Goal: Find specific page/section: Find specific page/section

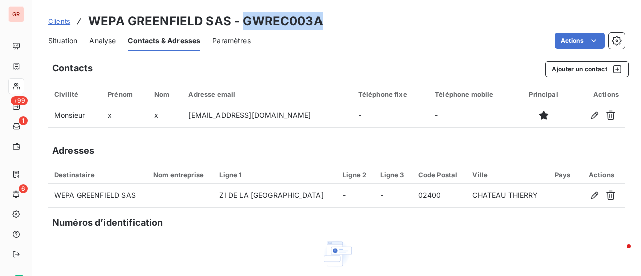
click at [439, 32] on div "Situation Analyse Contacts & Adresses Paramètres Actions" at bounding box center [336, 40] width 609 height 21
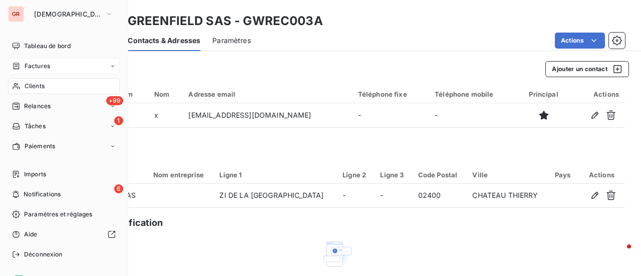
click at [45, 63] on span "Factures" at bounding box center [38, 66] width 26 height 9
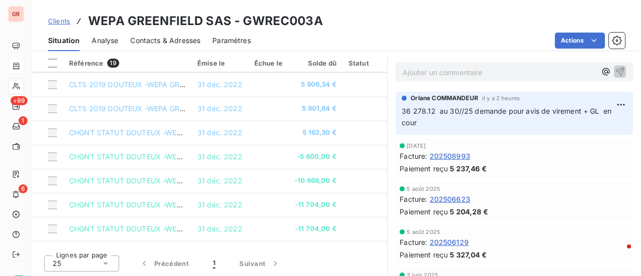
scroll to position [286, 0]
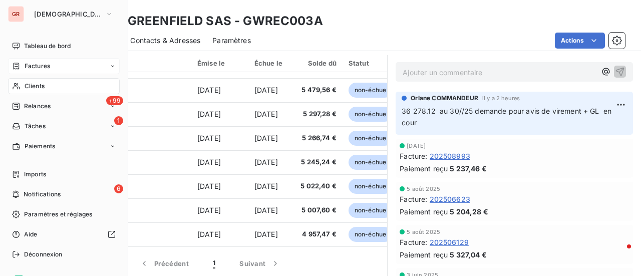
drag, startPoint x: 43, startPoint y: 66, endPoint x: 116, endPoint y: 66, distance: 73.2
click at [43, 66] on span "Factures" at bounding box center [38, 66] width 26 height 9
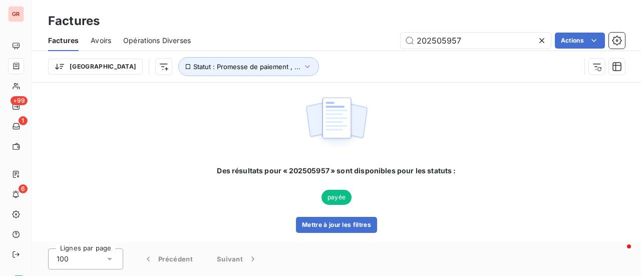
drag, startPoint x: 441, startPoint y: 43, endPoint x: 367, endPoint y: 43, distance: 74.2
click at [377, 43] on div "202505957 Actions" at bounding box center [414, 41] width 422 height 16
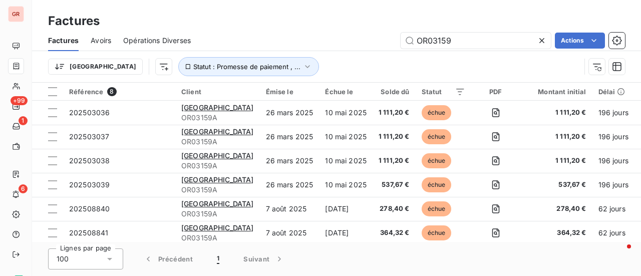
type input "OR03159"
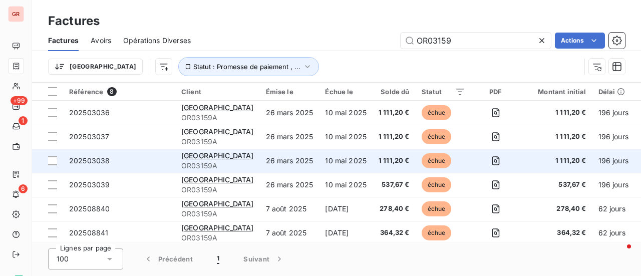
click at [103, 160] on span "202503038" at bounding box center [89, 160] width 41 height 9
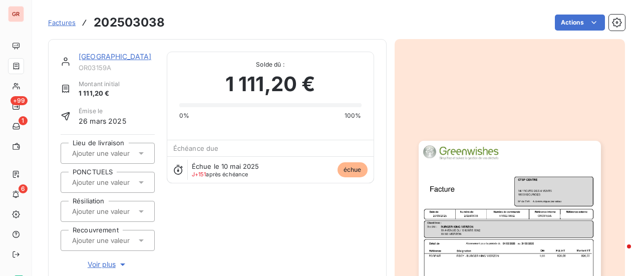
click at [476, 228] on img "button" at bounding box center [510, 270] width 182 height 258
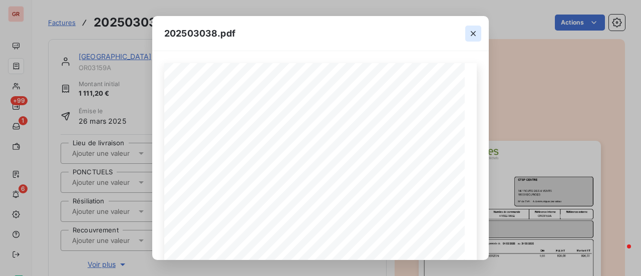
click at [475, 32] on icon "button" at bounding box center [473, 33] width 5 height 5
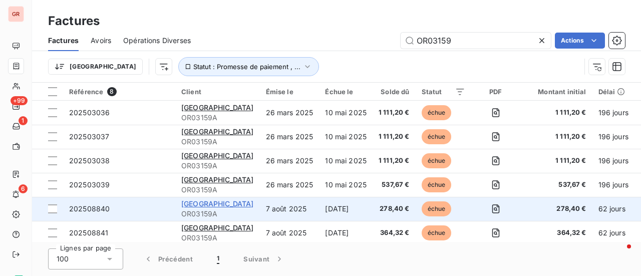
click at [195, 206] on span "[GEOGRAPHIC_DATA]" at bounding box center [217, 203] width 73 height 9
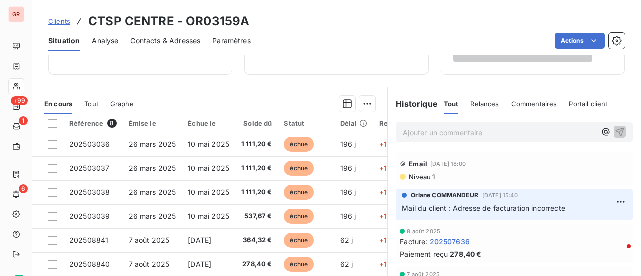
scroll to position [200, 0]
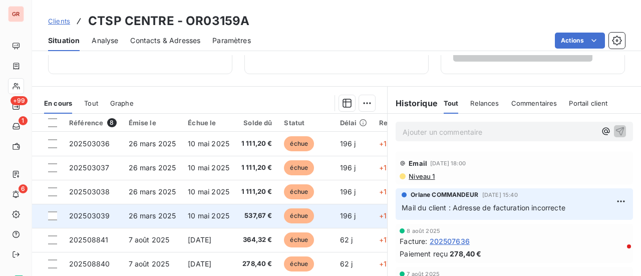
click at [304, 216] on span "échue" at bounding box center [299, 215] width 30 height 15
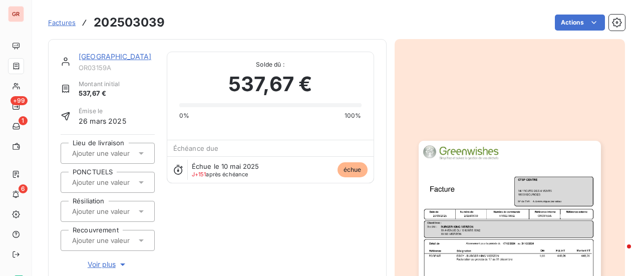
click at [558, 204] on img "button" at bounding box center [510, 270] width 182 height 258
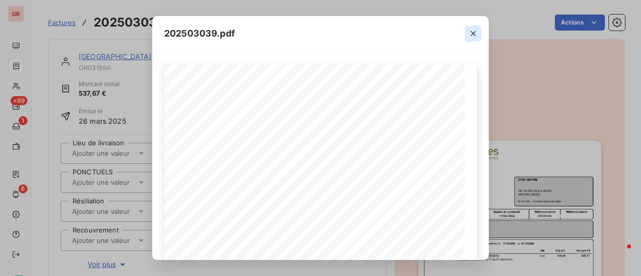
click at [476, 36] on icon "button" at bounding box center [474, 34] width 10 height 10
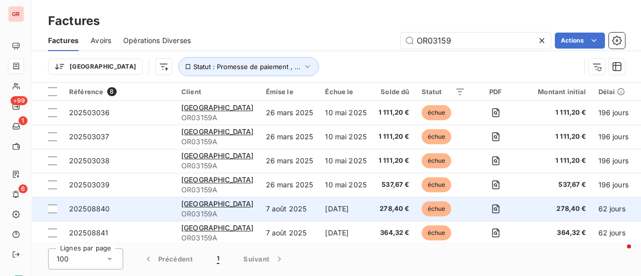
click at [102, 210] on span "202508840" at bounding box center [89, 208] width 41 height 9
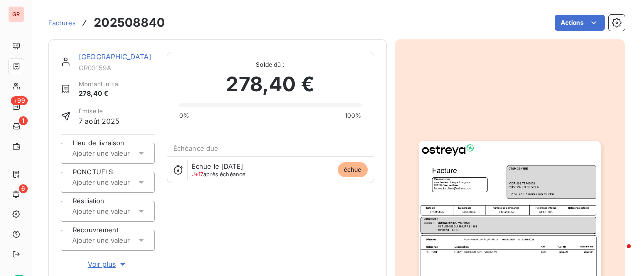
click at [527, 210] on img "button" at bounding box center [510, 270] width 182 height 258
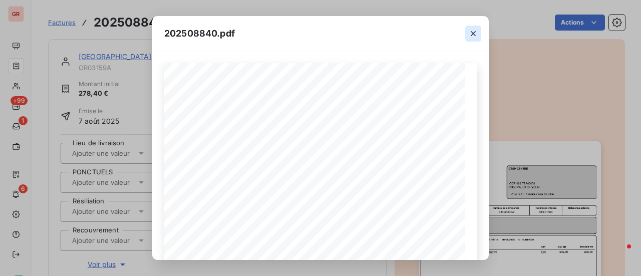
click at [475, 35] on icon "button" at bounding box center [474, 34] width 10 height 10
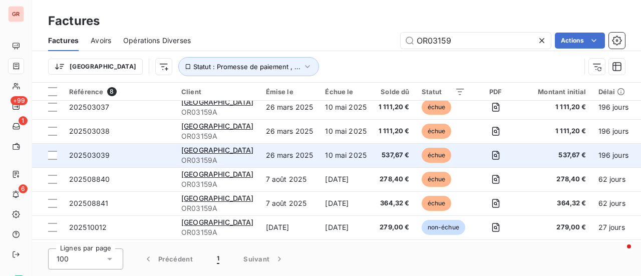
scroll to position [55, 0]
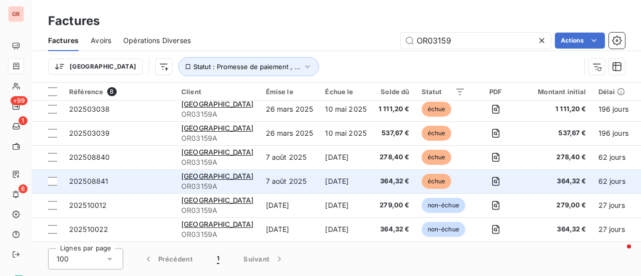
click at [101, 177] on span "202508841" at bounding box center [88, 181] width 39 height 9
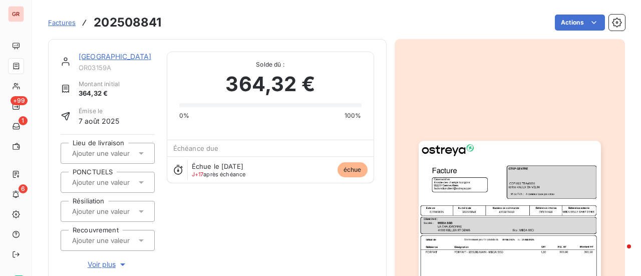
click at [481, 187] on img "button" at bounding box center [510, 270] width 182 height 258
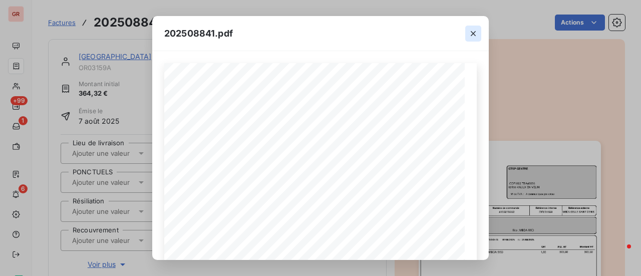
click at [473, 35] on icon "button" at bounding box center [474, 34] width 10 height 10
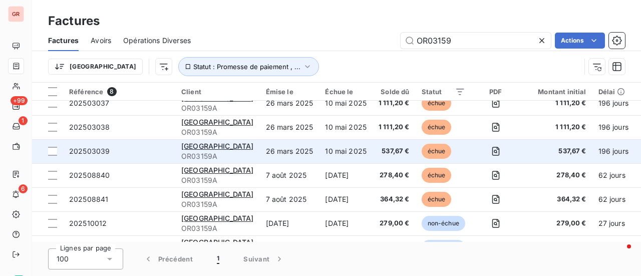
scroll to position [55, 0]
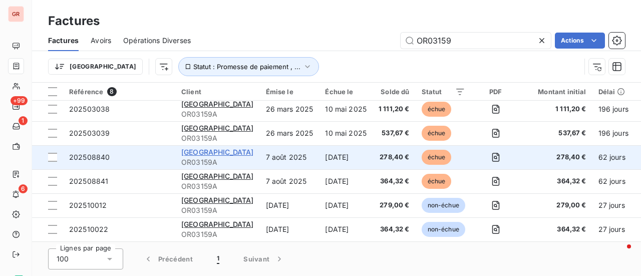
click at [216, 148] on span "[GEOGRAPHIC_DATA]" at bounding box center [217, 152] width 73 height 9
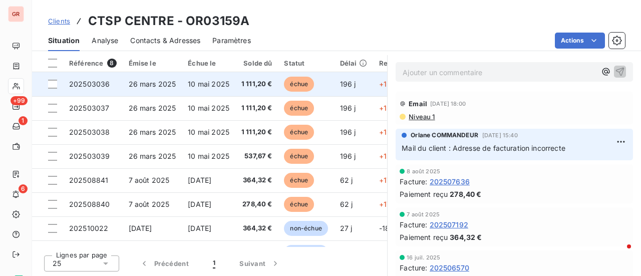
click at [148, 82] on span "26 mars 2025" at bounding box center [153, 84] width 48 height 9
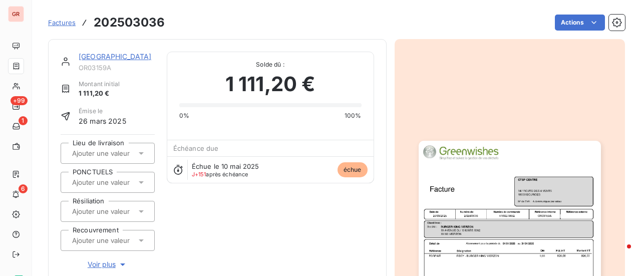
click at [487, 185] on img "button" at bounding box center [510, 270] width 182 height 258
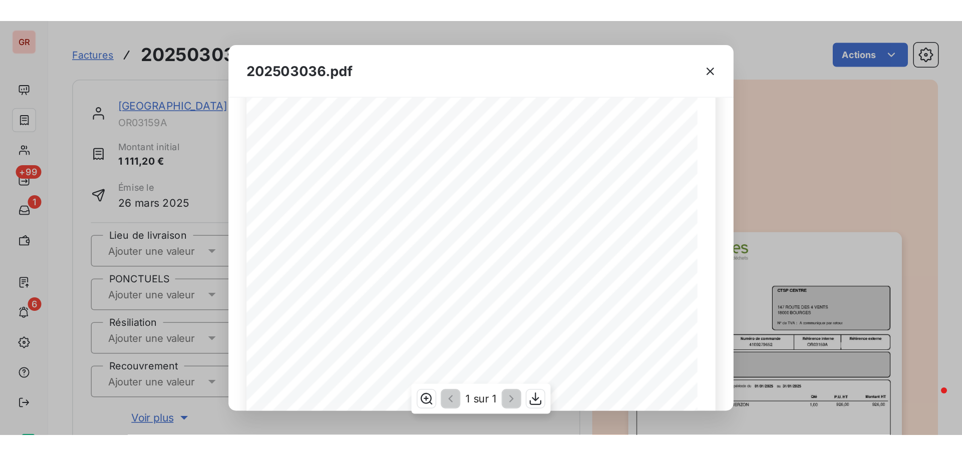
scroll to position [50, 0]
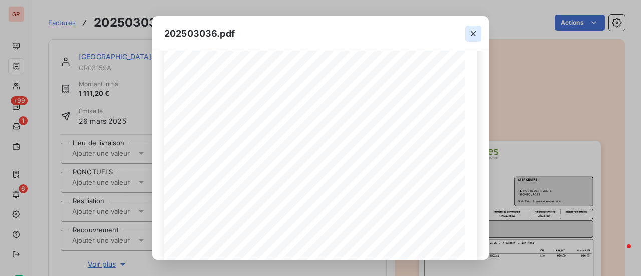
click at [473, 37] on icon "button" at bounding box center [474, 34] width 10 height 10
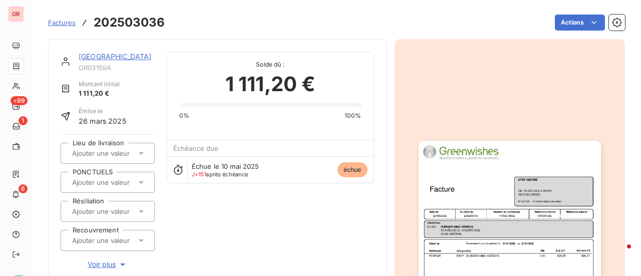
click at [103, 57] on link "[GEOGRAPHIC_DATA]" at bounding box center [115, 56] width 73 height 9
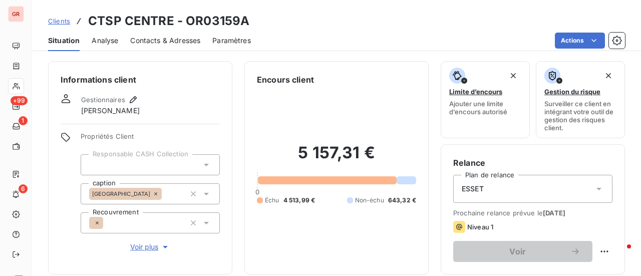
click at [241, 22] on h3 "CTSP CENTRE - OR03159A" at bounding box center [168, 21] width 161 height 18
drag, startPoint x: 245, startPoint y: 23, endPoint x: 182, endPoint y: 24, distance: 62.1
click at [182, 24] on h3 "CTSP CENTRE - OR03159A" at bounding box center [168, 21] width 161 height 18
copy h3 "OR03159A"
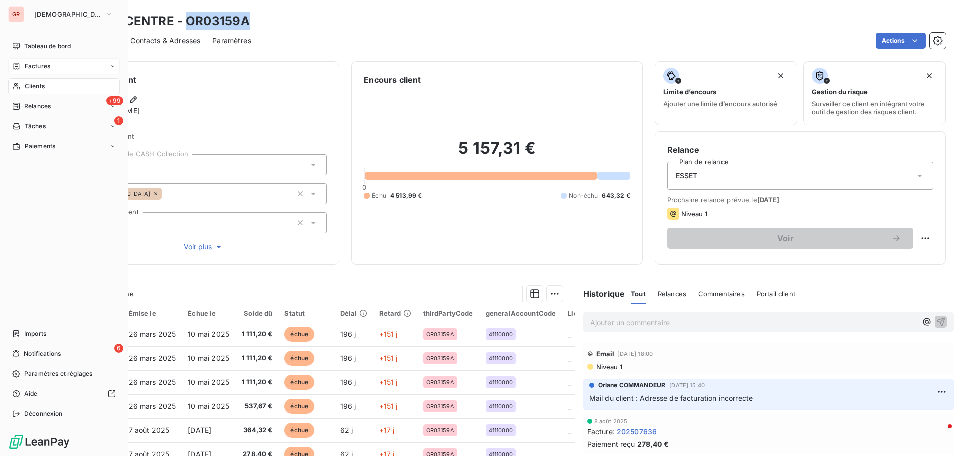
click at [47, 65] on span "Factures" at bounding box center [38, 66] width 26 height 9
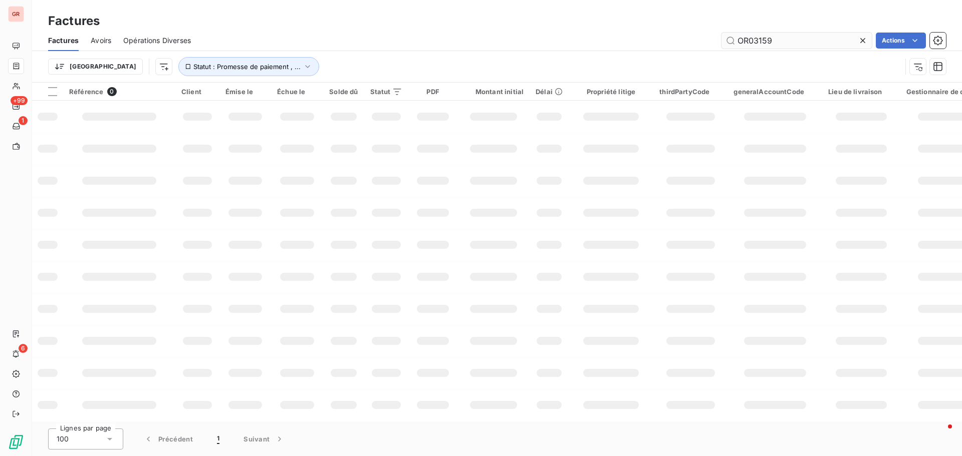
drag, startPoint x: 786, startPoint y: 42, endPoint x: 754, endPoint y: 43, distance: 32.1
click at [641, 43] on input "OR03159" at bounding box center [797, 41] width 150 height 16
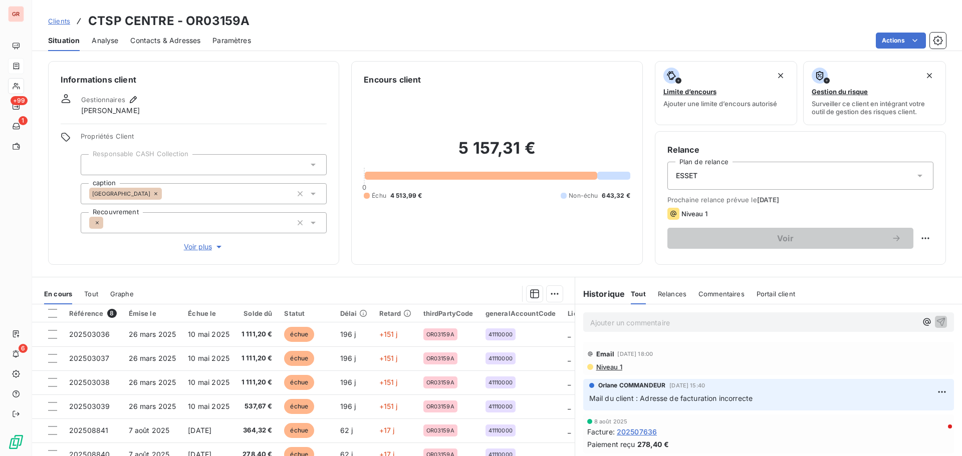
click at [630, 276] on p "Ajouter un commentaire ﻿" at bounding box center [753, 323] width 327 height 13
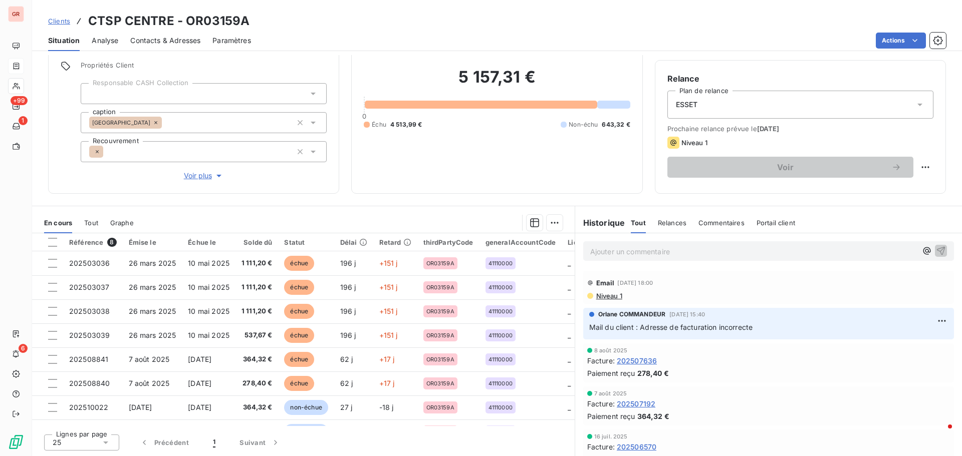
click at [166, 41] on span "Contacts & Adresses" at bounding box center [165, 41] width 70 height 10
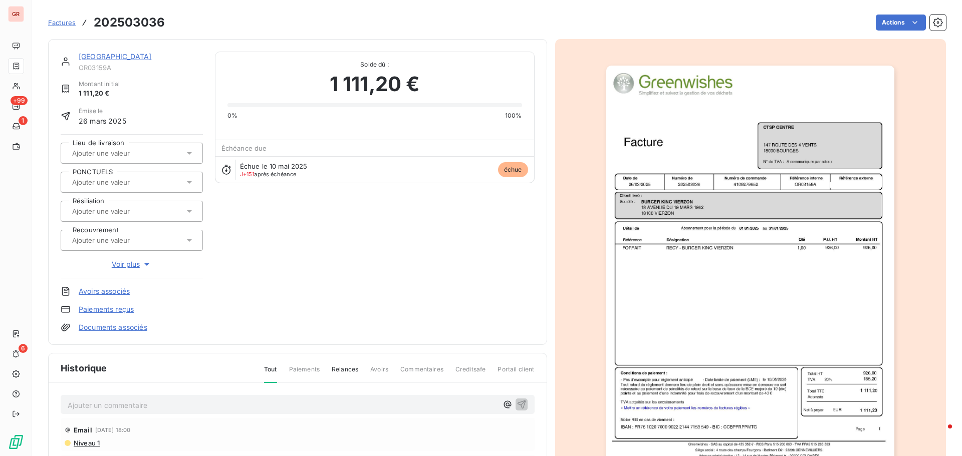
click at [115, 59] on link "[GEOGRAPHIC_DATA]" at bounding box center [115, 56] width 73 height 9
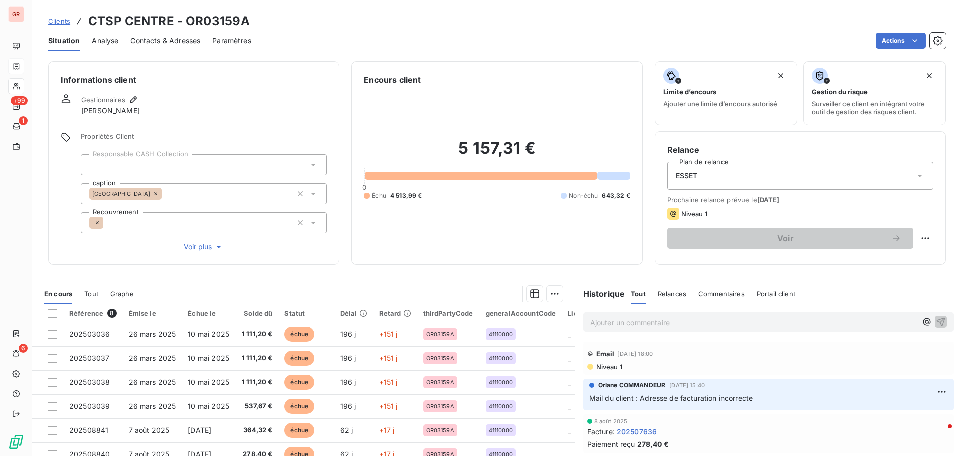
click at [603, 276] on p "Ajouter un commentaire ﻿" at bounding box center [753, 323] width 327 height 13
click at [597, 276] on p "Ajouter un commentaire ﻿" at bounding box center [753, 323] width 327 height 13
click at [590, 276] on span "apres rejet" at bounding box center [608, 322] width 36 height 9
click at [636, 276] on p "Apres rejet" at bounding box center [753, 323] width 327 height 12
click at [583, 276] on div "Apres rejet des factures 036/037/038/039/" at bounding box center [768, 322] width 371 height 19
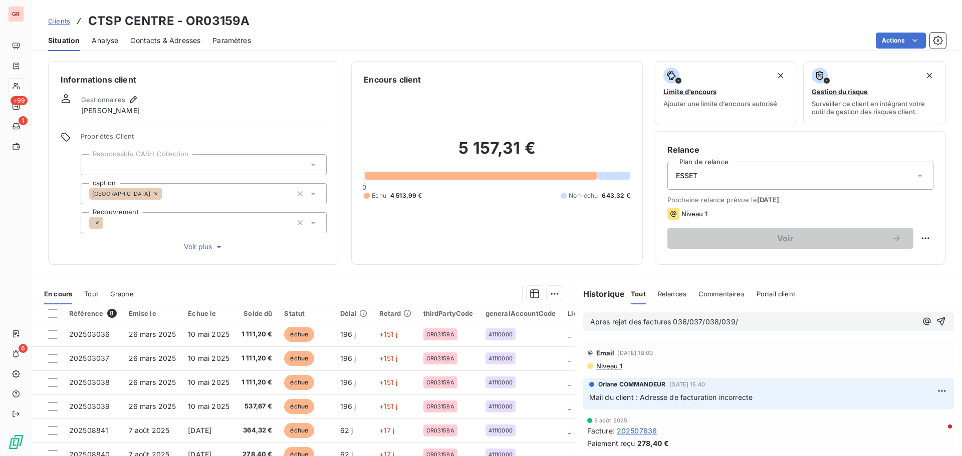
click at [590, 276] on span "Apres rejet des factures 036/037/038/039/" at bounding box center [664, 322] width 148 height 9
click at [641, 276] on span "Factures renvoyées ce jour .Apres rejet des factures 036/037/038/039/" at bounding box center [711, 322] width 243 height 9
click at [641, 276] on span "Factures renvoyées ce jour.Apres rejet des factures 036/037/038/039/" at bounding box center [710, 322] width 240 height 9
click at [641, 276] on span "Factures renvoyées ce jour. Apres rejet des factures 036/037/038/039/" at bounding box center [711, 322] width 242 height 9
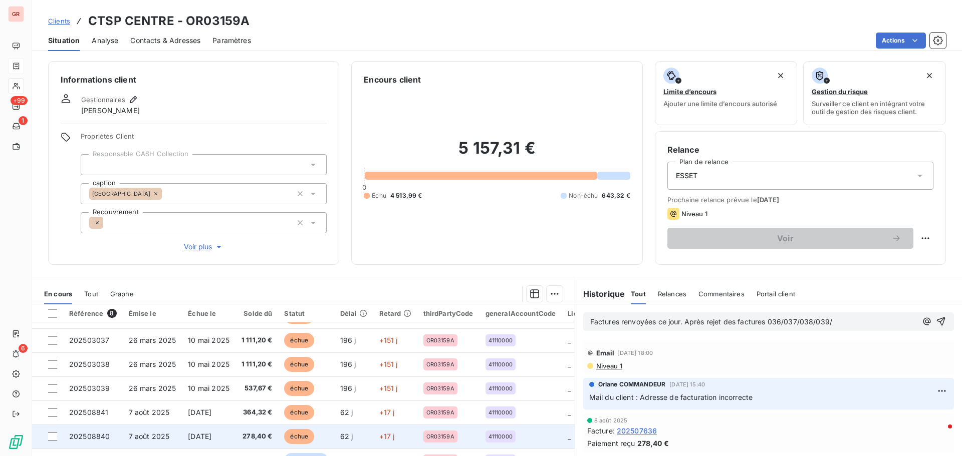
scroll to position [50, 0]
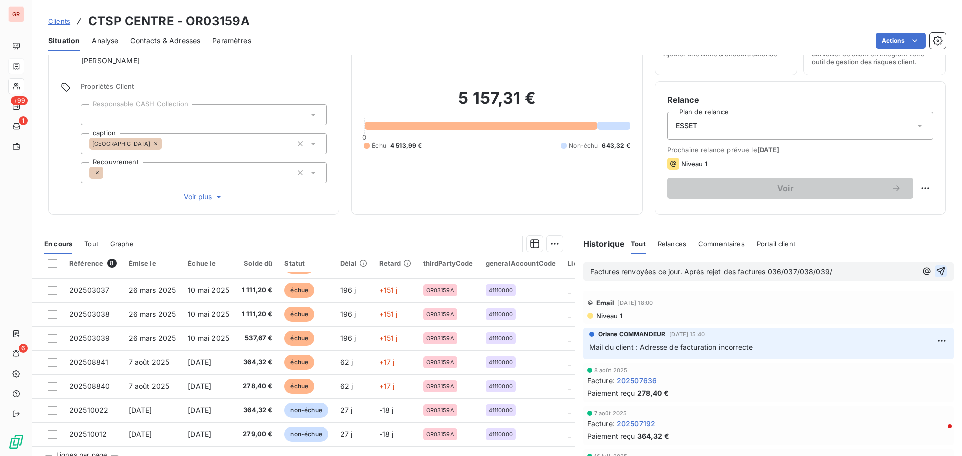
click at [641, 271] on icon "button" at bounding box center [941, 272] width 9 height 9
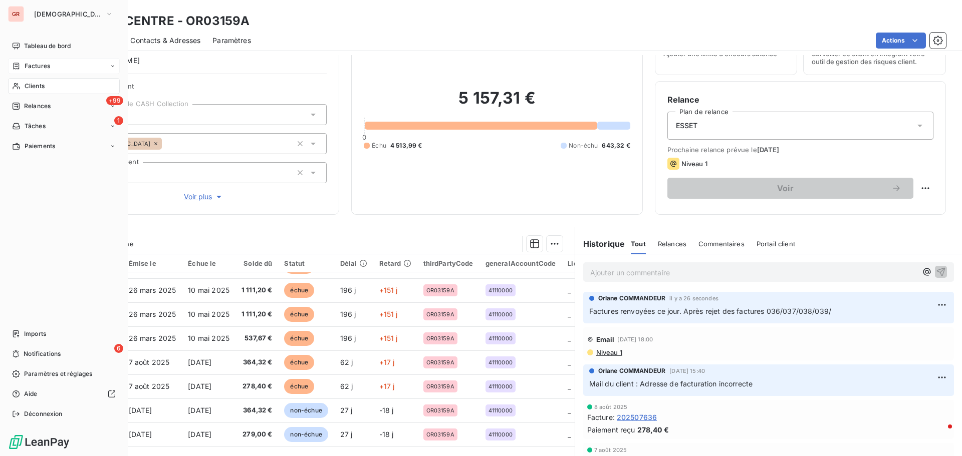
click at [41, 66] on span "Factures" at bounding box center [38, 66] width 26 height 9
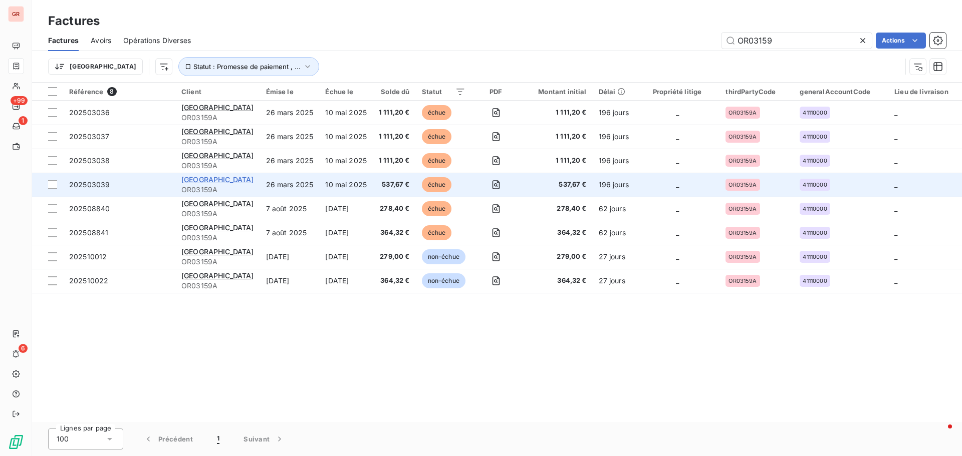
click at [212, 179] on span "[GEOGRAPHIC_DATA]" at bounding box center [217, 179] width 73 height 9
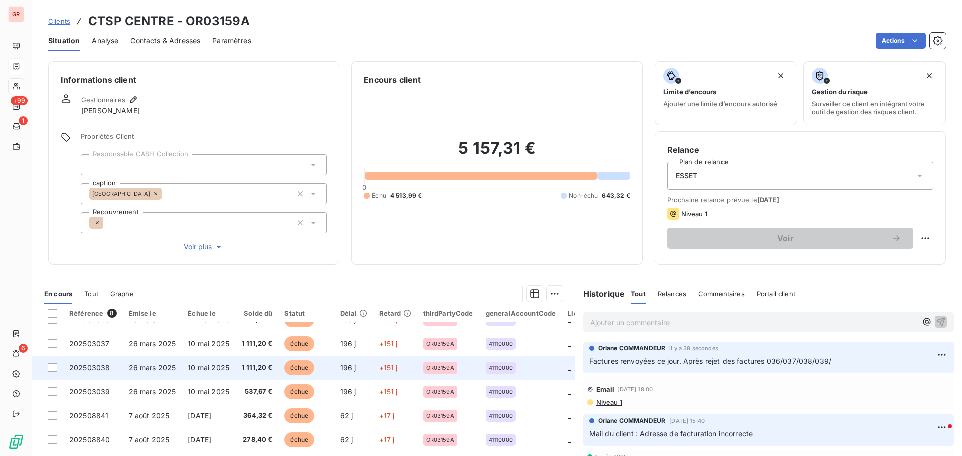
scroll to position [22, 0]
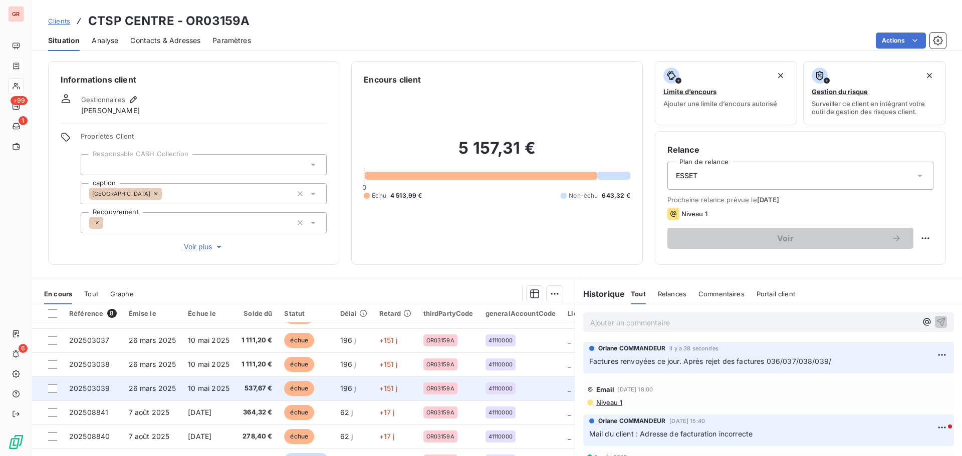
click at [169, 276] on span "26 mars 2025" at bounding box center [153, 388] width 48 height 9
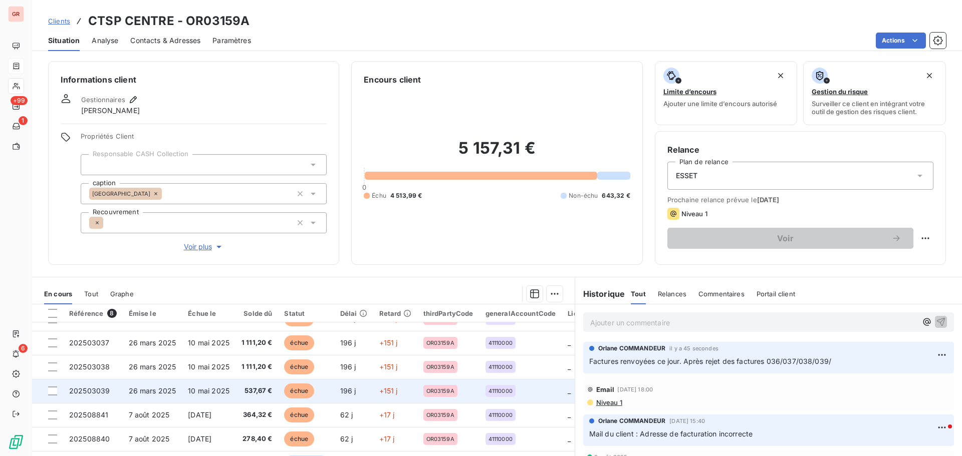
scroll to position [22, 0]
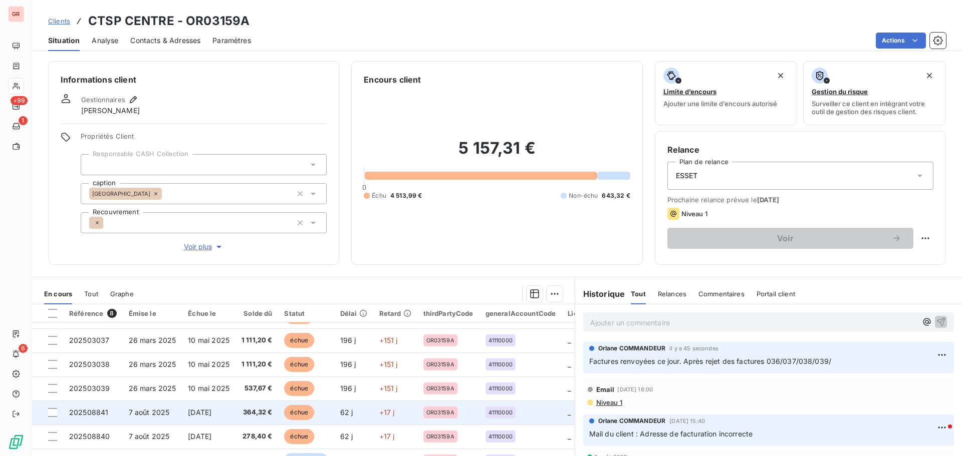
click at [134, 276] on span "7 août 2025" at bounding box center [149, 412] width 41 height 9
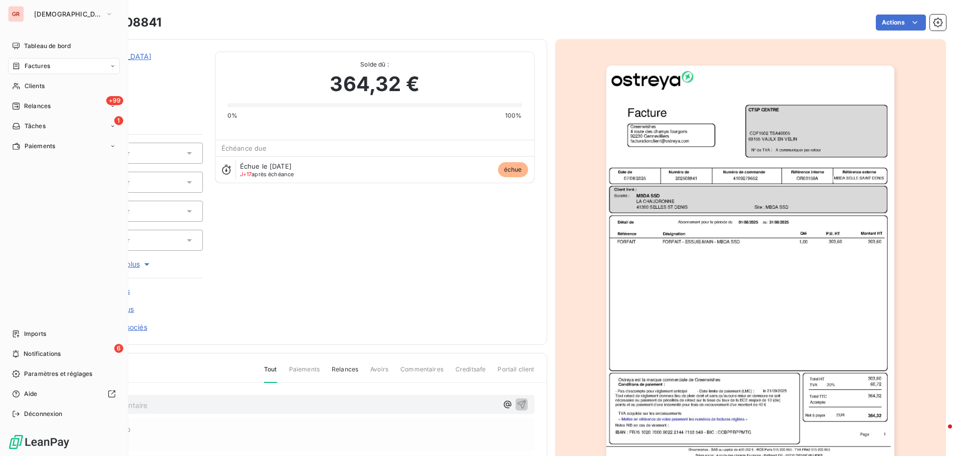
click at [36, 65] on span "Factures" at bounding box center [38, 66] width 26 height 9
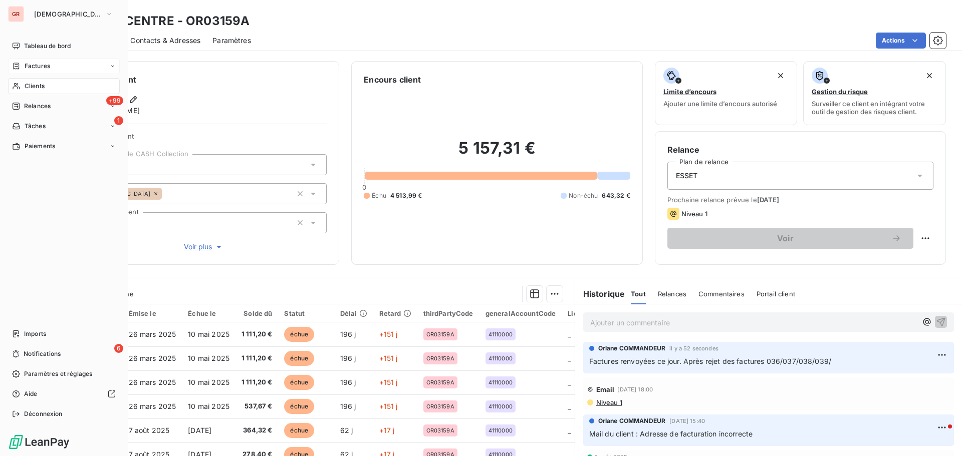
click at [46, 64] on span "Factures" at bounding box center [38, 66] width 26 height 9
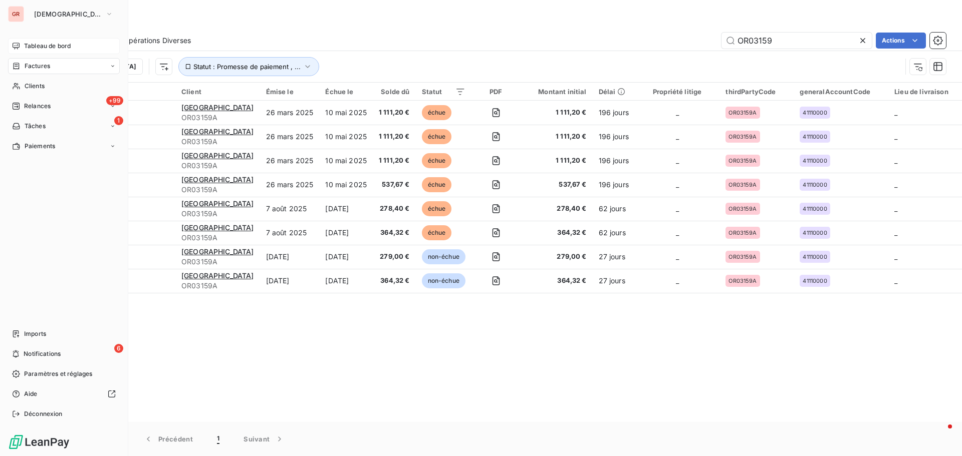
click at [42, 48] on span "Tableau de bord" at bounding box center [47, 46] width 47 height 9
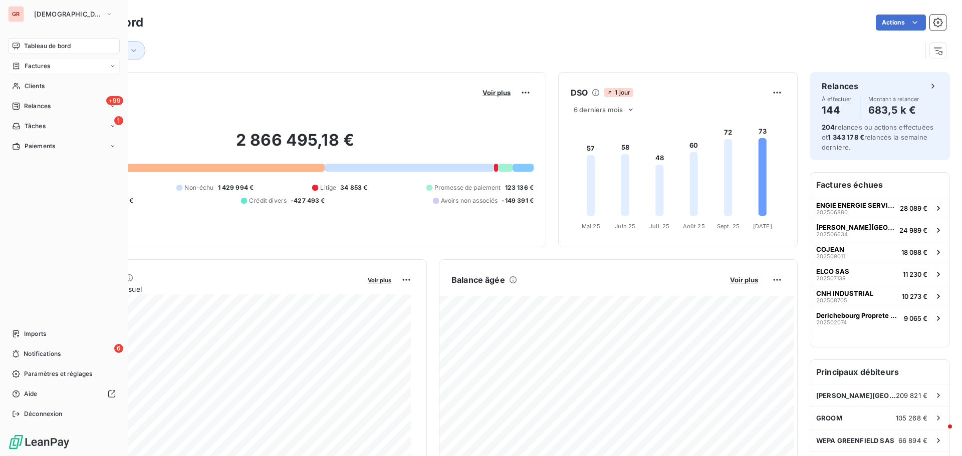
click at [51, 66] on div "Factures" at bounding box center [64, 66] width 112 height 16
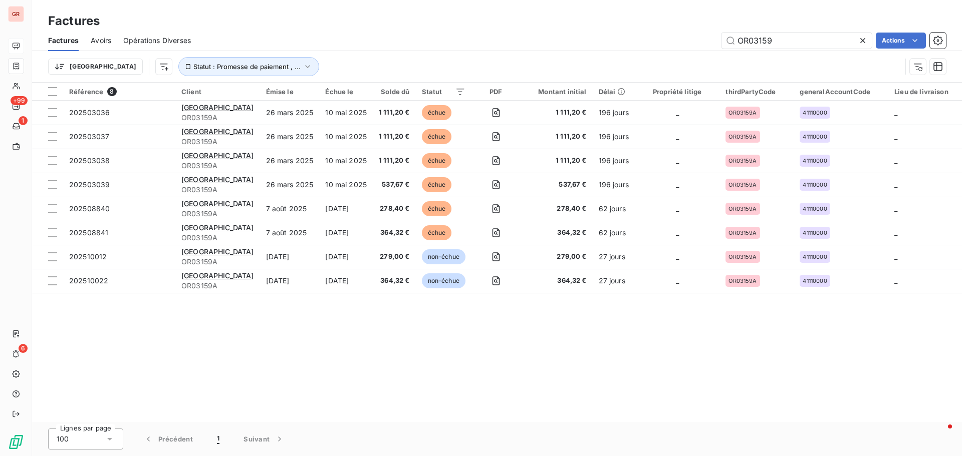
drag, startPoint x: 785, startPoint y: 46, endPoint x: 683, endPoint y: 49, distance: 101.3
click at [641, 47] on div "OR03159 Actions" at bounding box center [574, 41] width 743 height 16
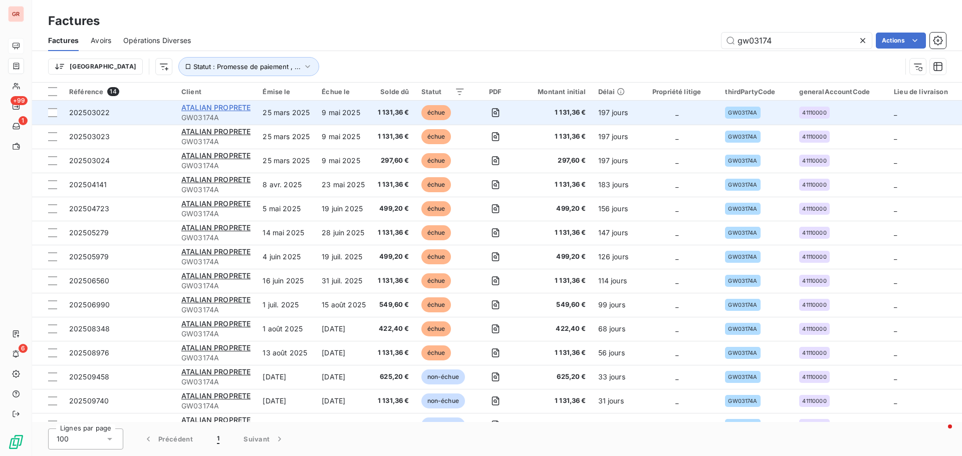
type input "gw03174"
click at [240, 108] on span "ATALIAN PROPRETE" at bounding box center [215, 107] width 69 height 9
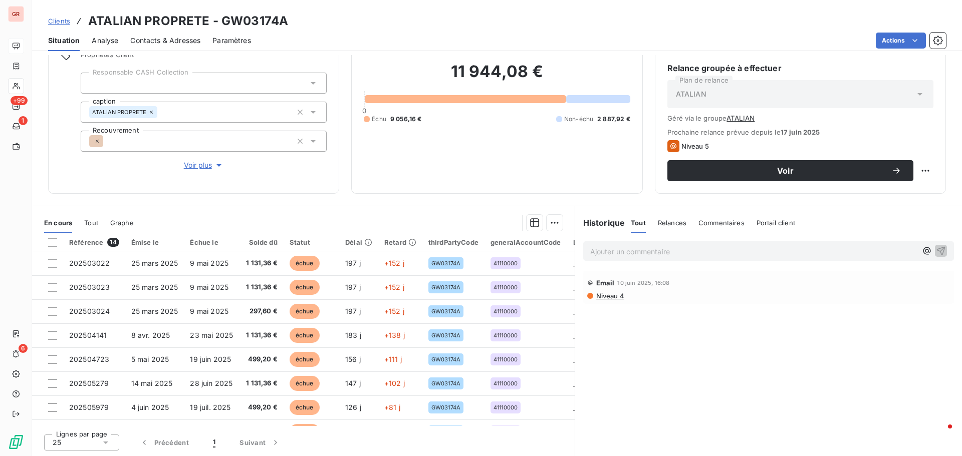
click at [189, 38] on span "Contacts & Adresses" at bounding box center [165, 41] width 70 height 10
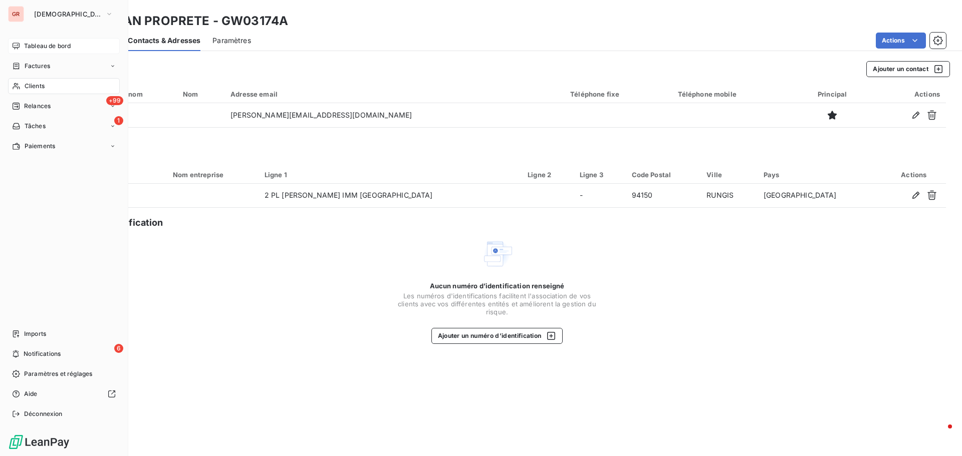
click at [34, 67] on span "Factures" at bounding box center [38, 66] width 26 height 9
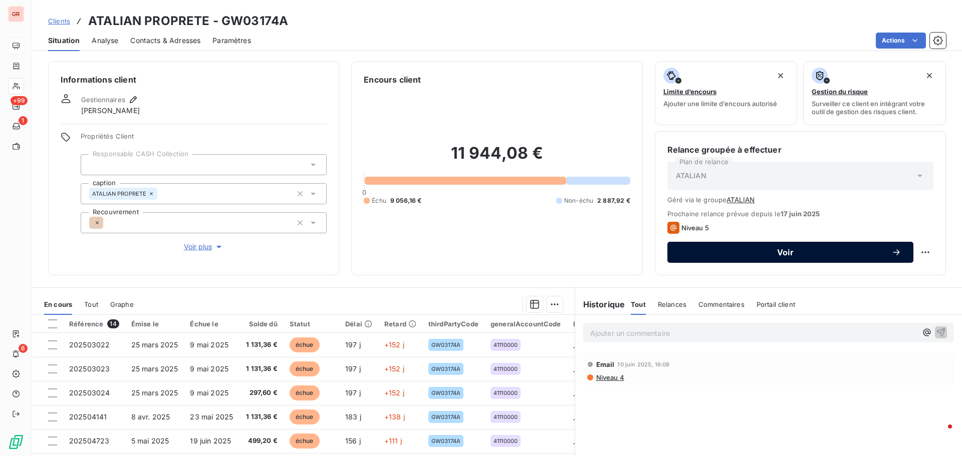
click at [641, 255] on span "Voir" at bounding box center [785, 253] width 212 height 8
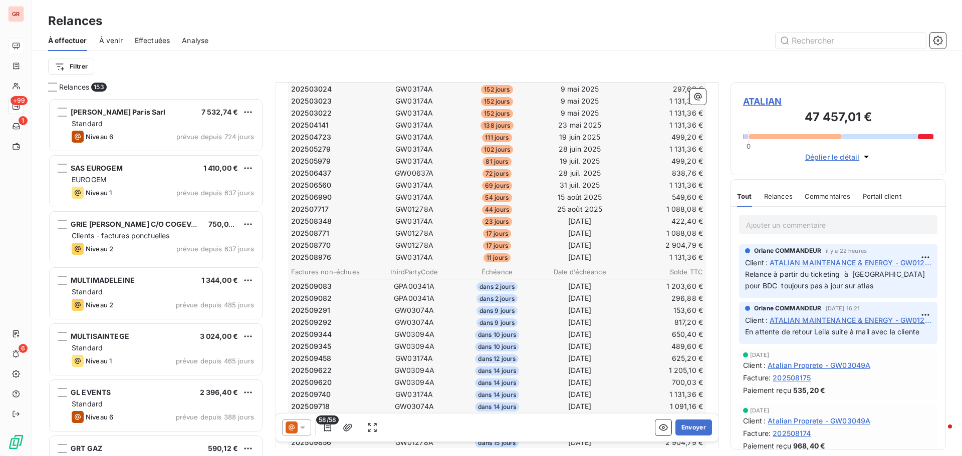
scroll to position [351, 0]
click at [641, 266] on span "ATALIAN MAINTENANCE & ENERGY - GW01278A" at bounding box center [851, 263] width 162 height 11
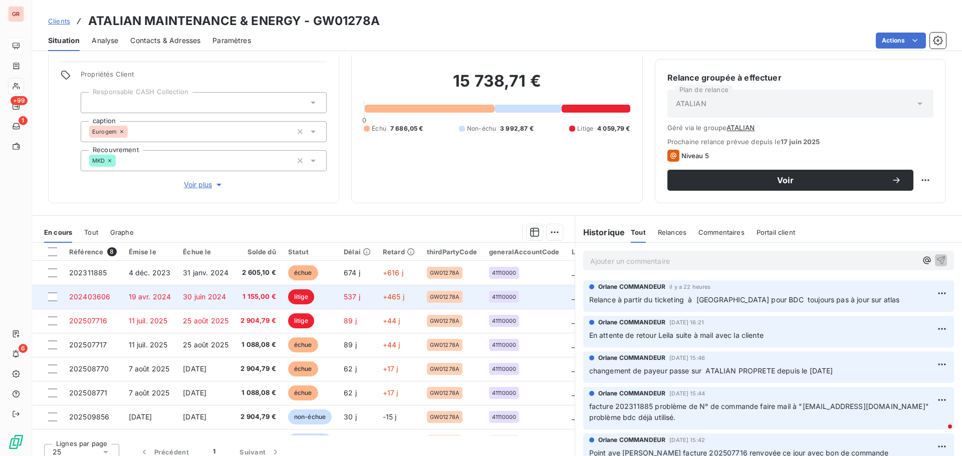
scroll to position [82, 0]
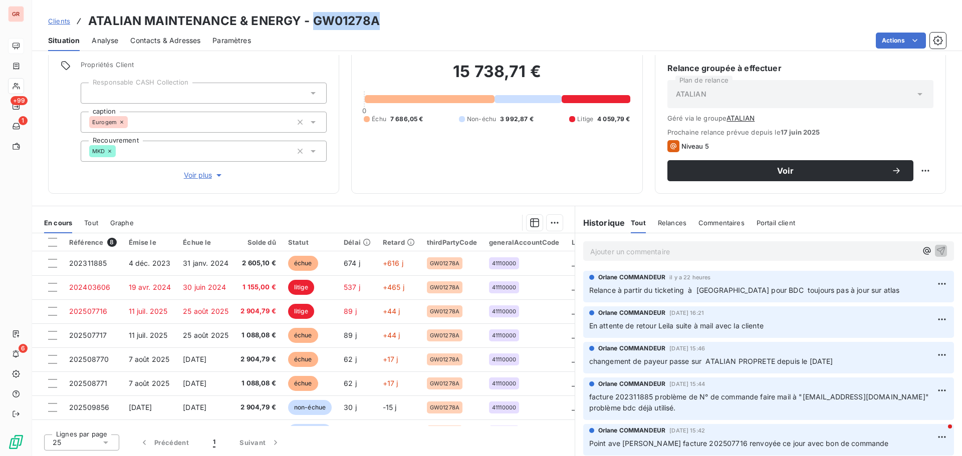
drag, startPoint x: 379, startPoint y: 23, endPoint x: 312, endPoint y: 23, distance: 67.6
click at [312, 23] on div "Clients ATALIAN MAINTENANCE & ENERGY - GW01278A" at bounding box center [497, 21] width 930 height 18
copy h3 "GW01278A"
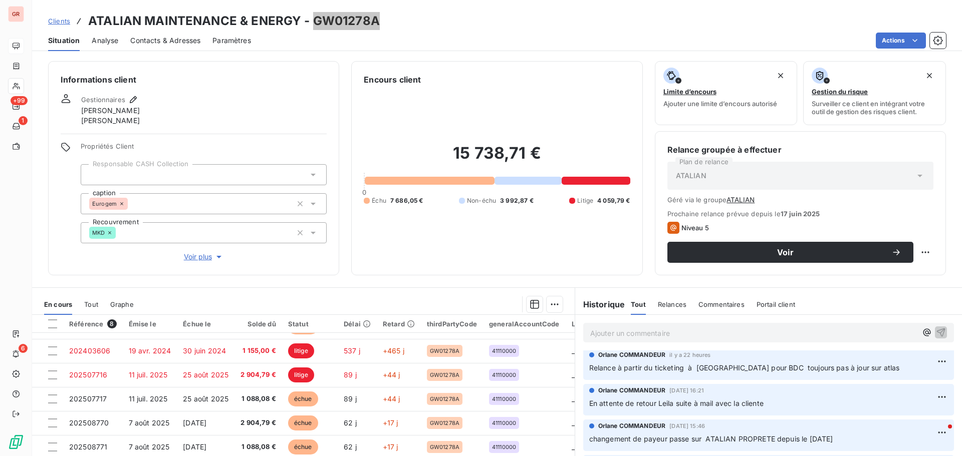
scroll to position [0, 0]
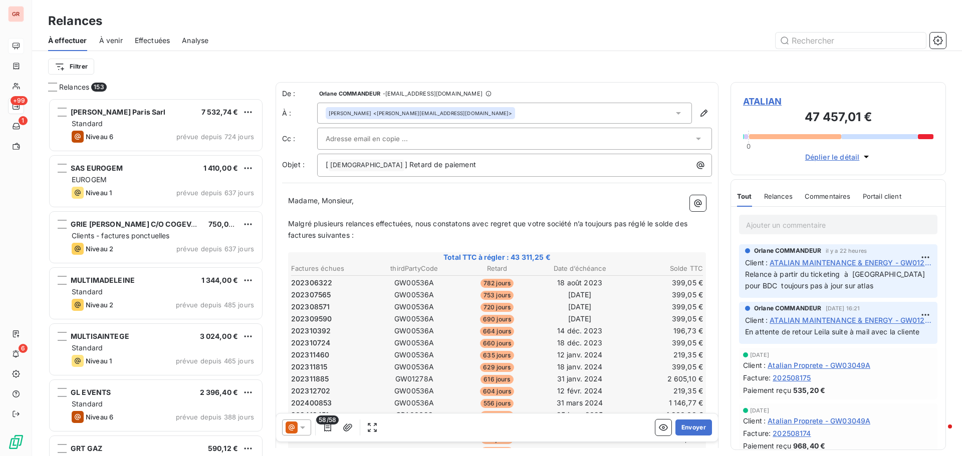
scroll to position [351, 208]
